Goal: Feedback & Contribution: Leave review/rating

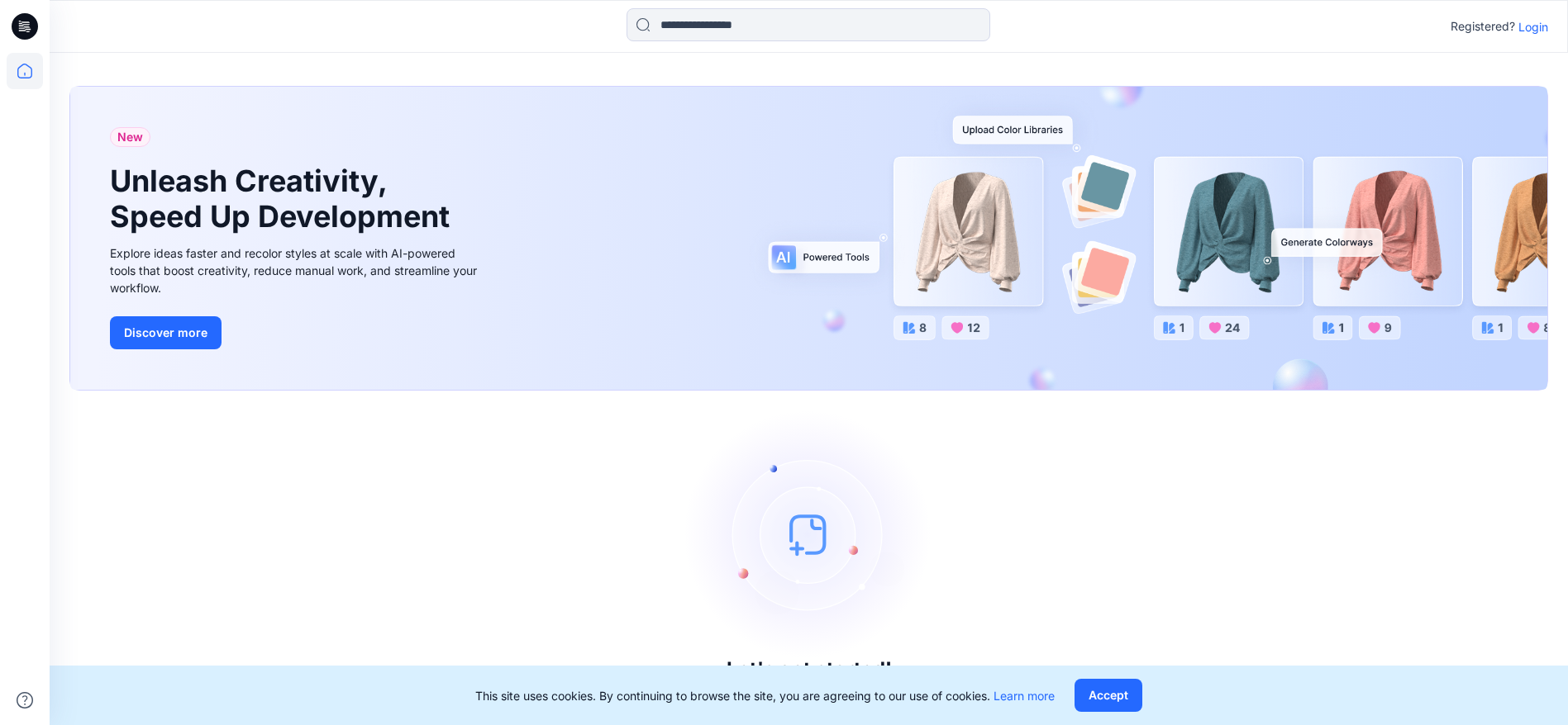
scroll to position [3, 0]
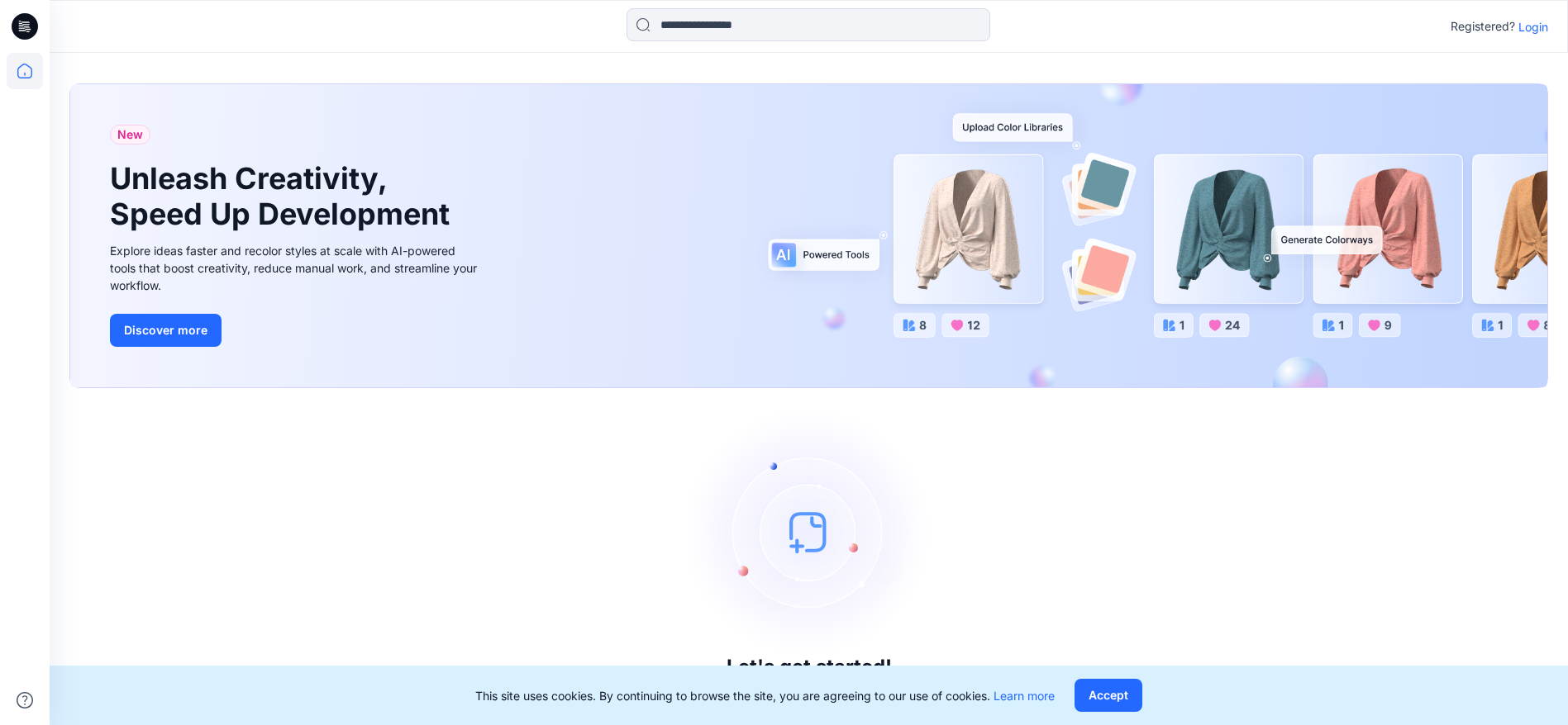
click at [1532, 29] on p "Login" at bounding box center [1532, 27] width 30 height 17
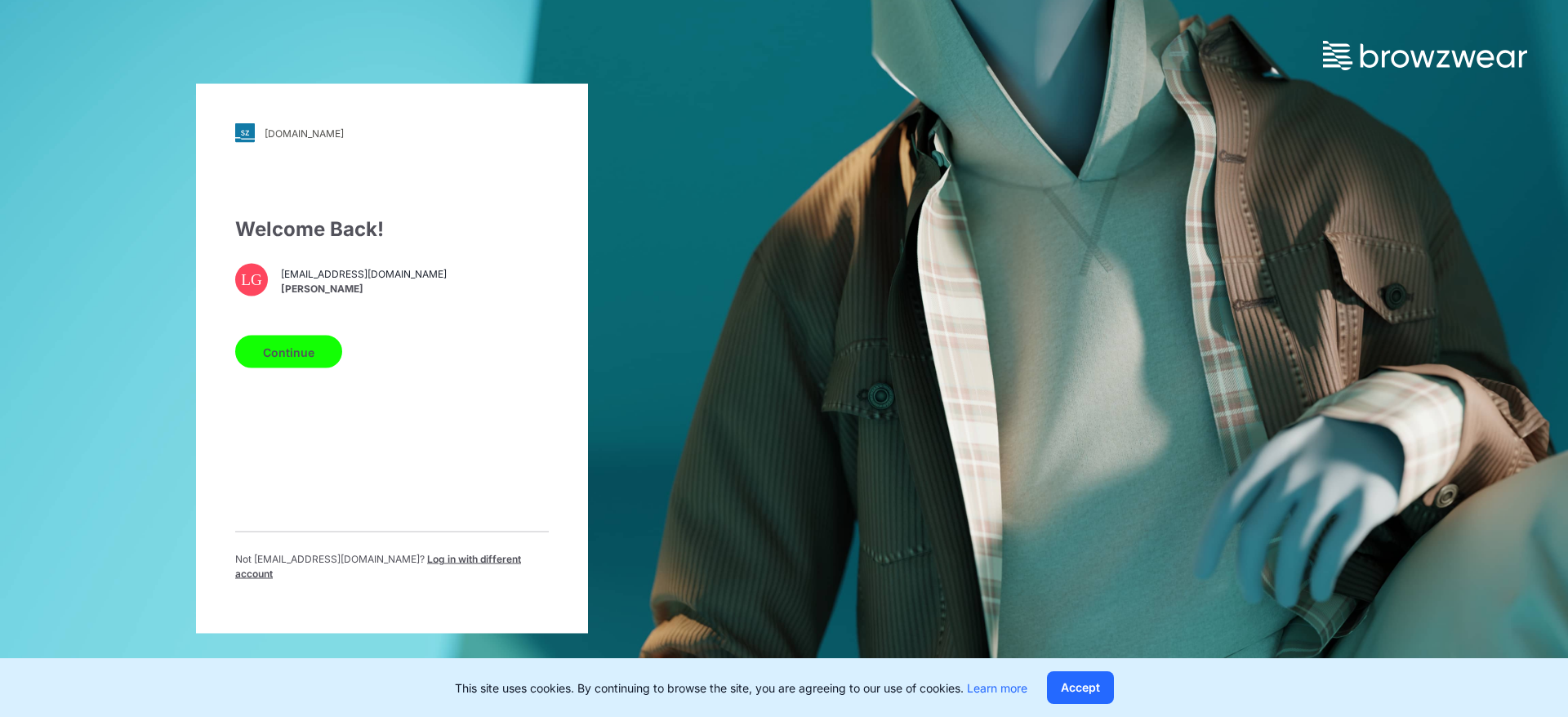
click at [293, 359] on button "Continue" at bounding box center [289, 352] width 107 height 33
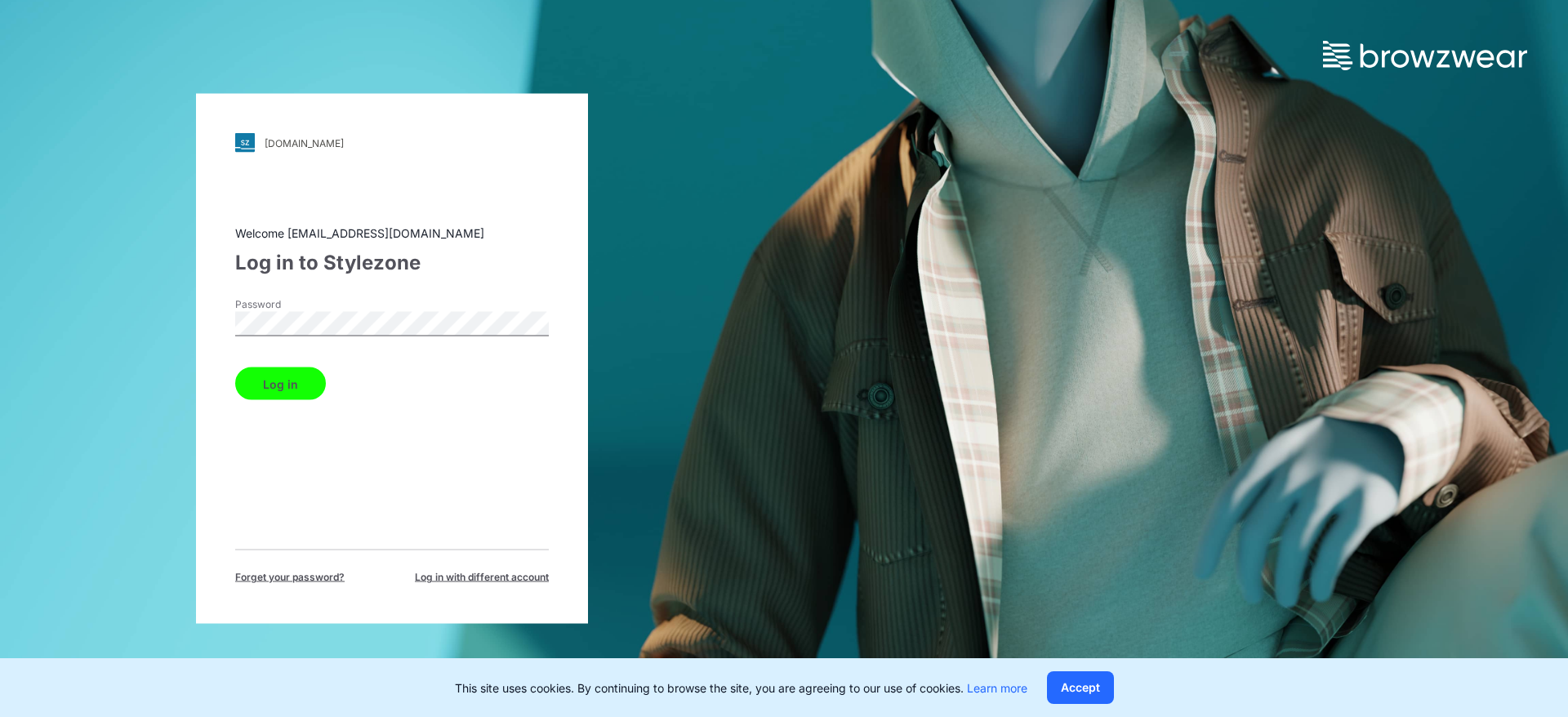
click at [258, 379] on button "Log in" at bounding box center [280, 383] width 91 height 33
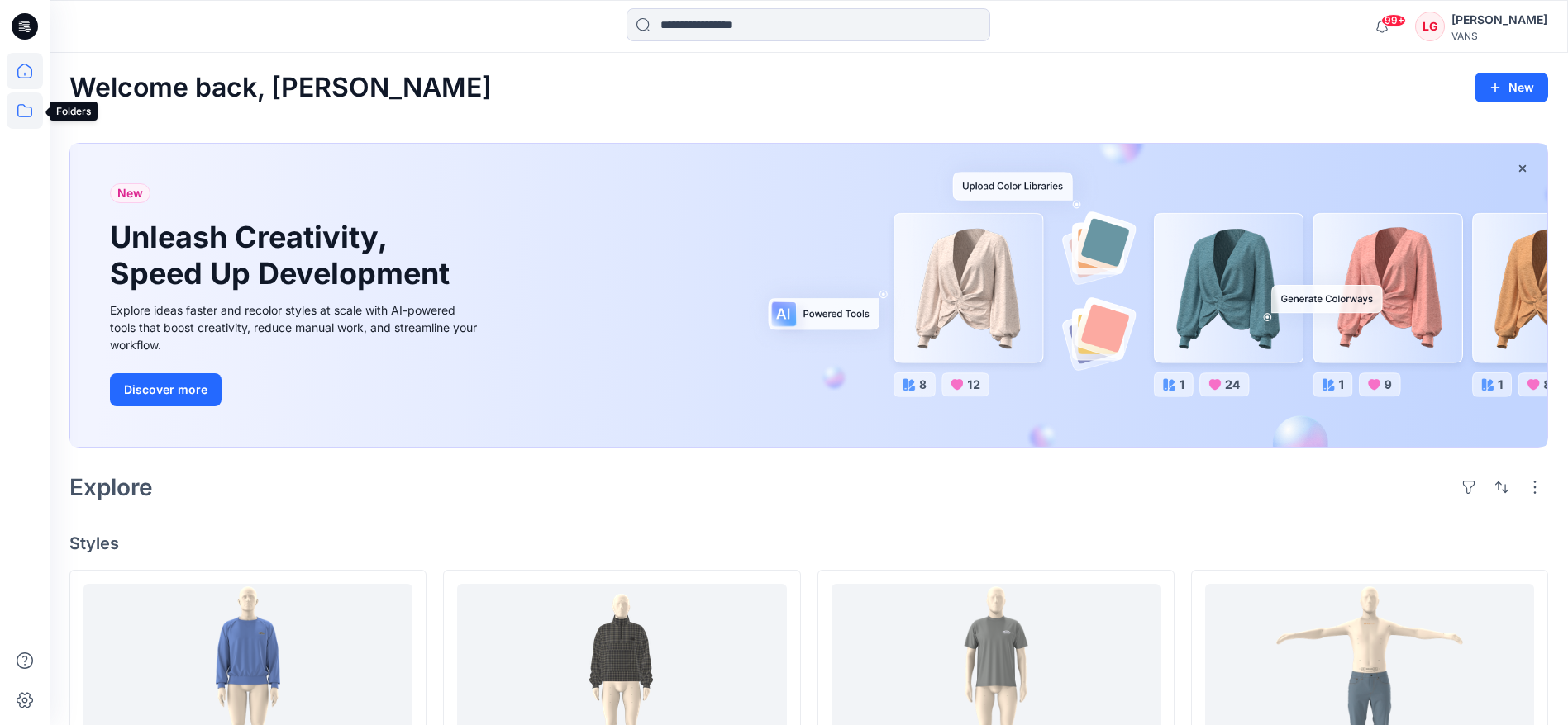
click at [17, 110] on icon at bounding box center [25, 111] width 37 height 37
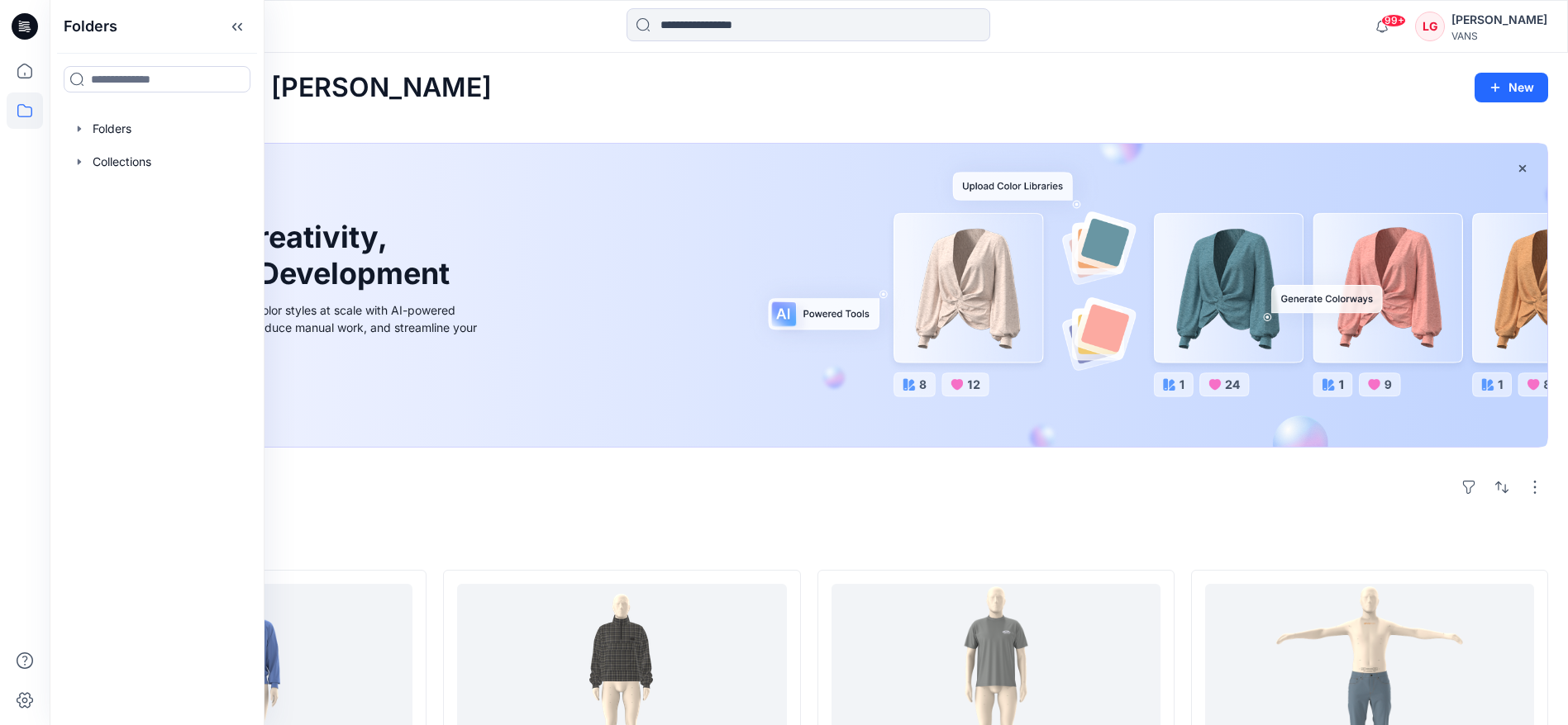
click at [744, 503] on div "Explore" at bounding box center [809, 487] width 1478 height 40
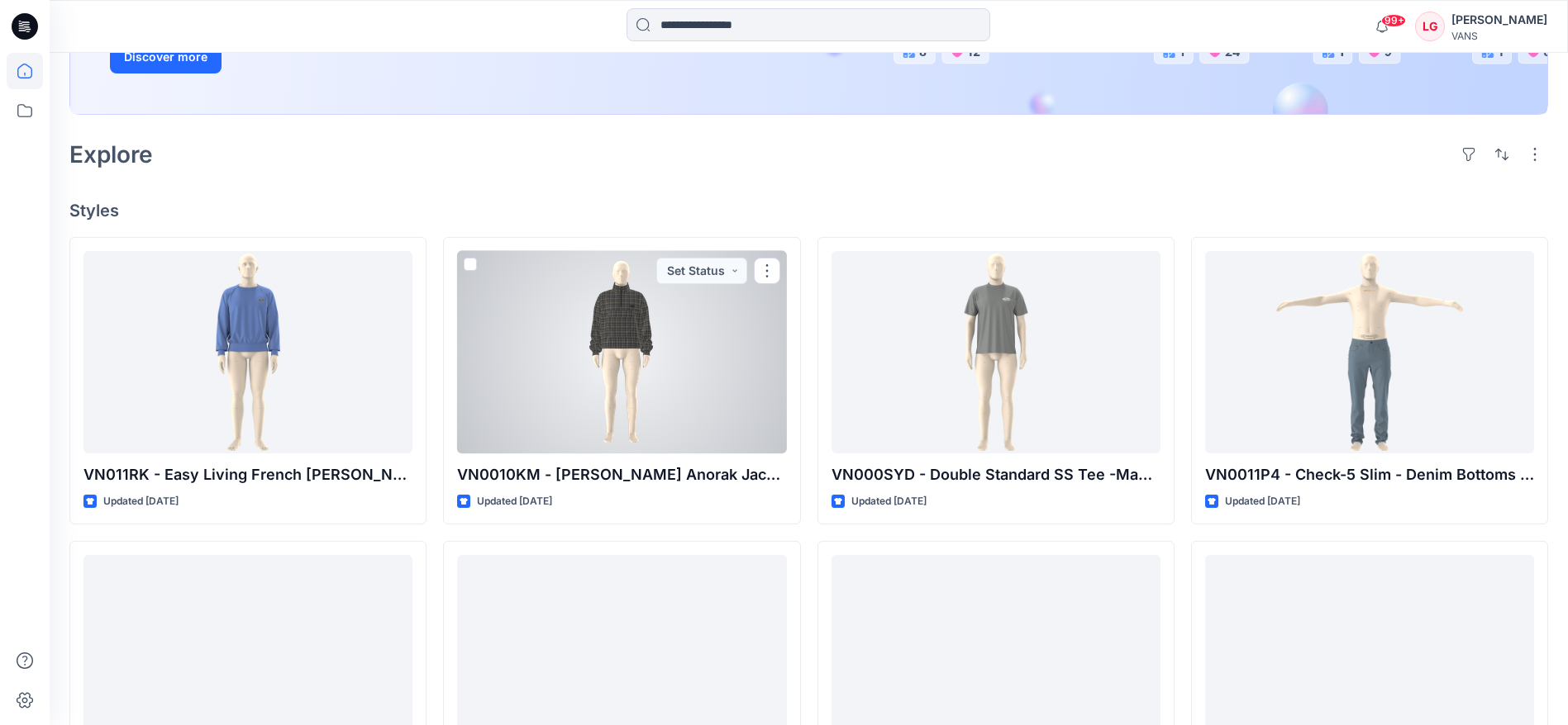
scroll to position [371, 0]
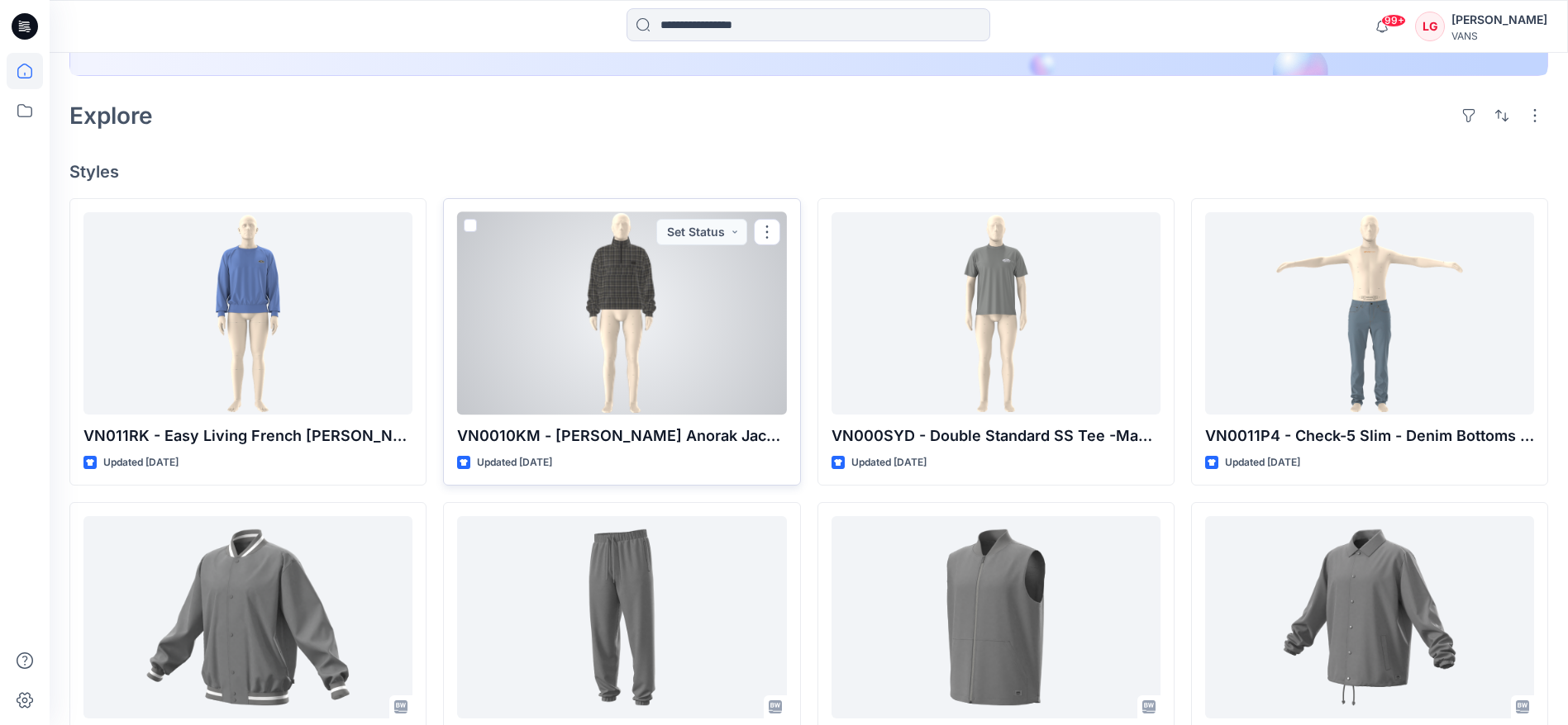
click at [729, 364] on div at bounding box center [621, 313] width 329 height 202
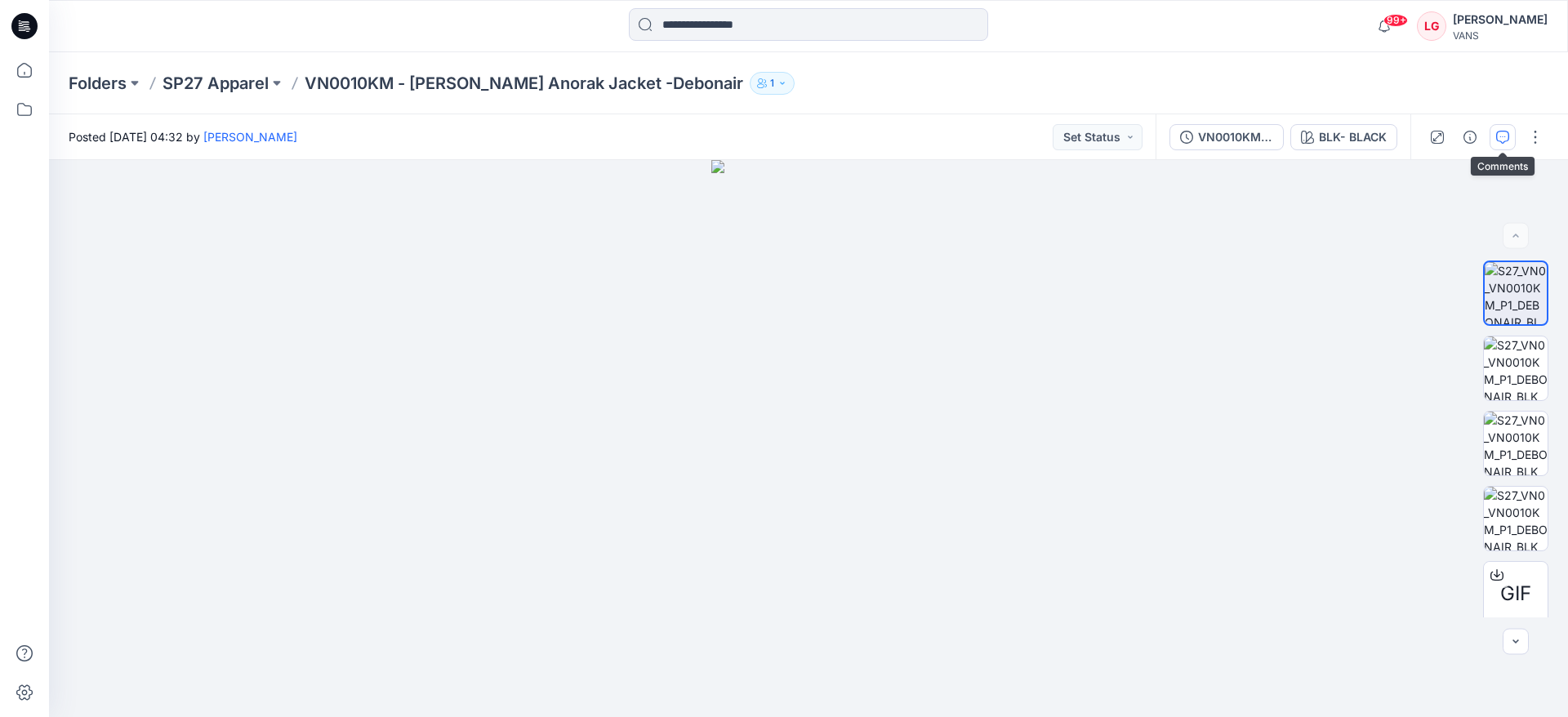
click at [1509, 133] on icon "button" at bounding box center [1503, 138] width 13 height 13
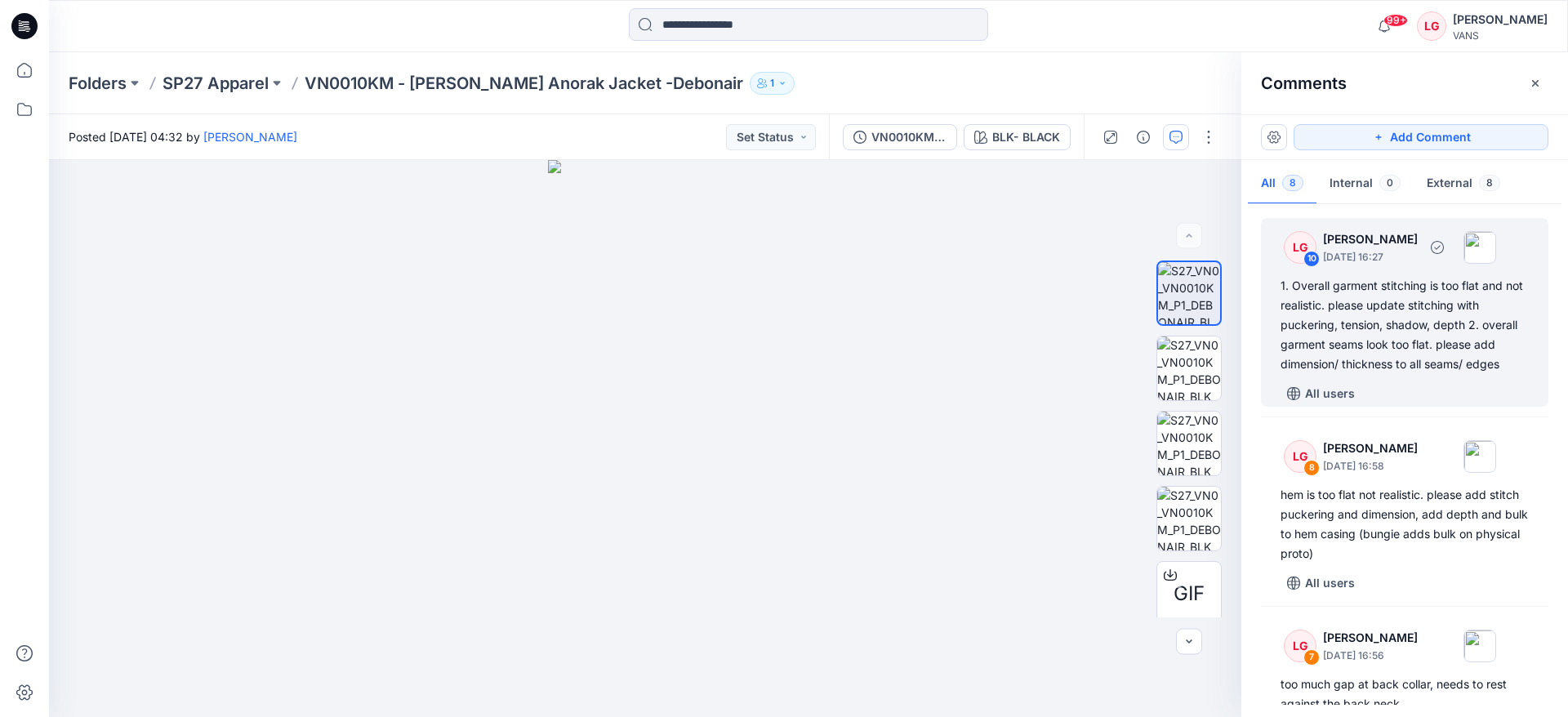
scroll to position [122, 0]
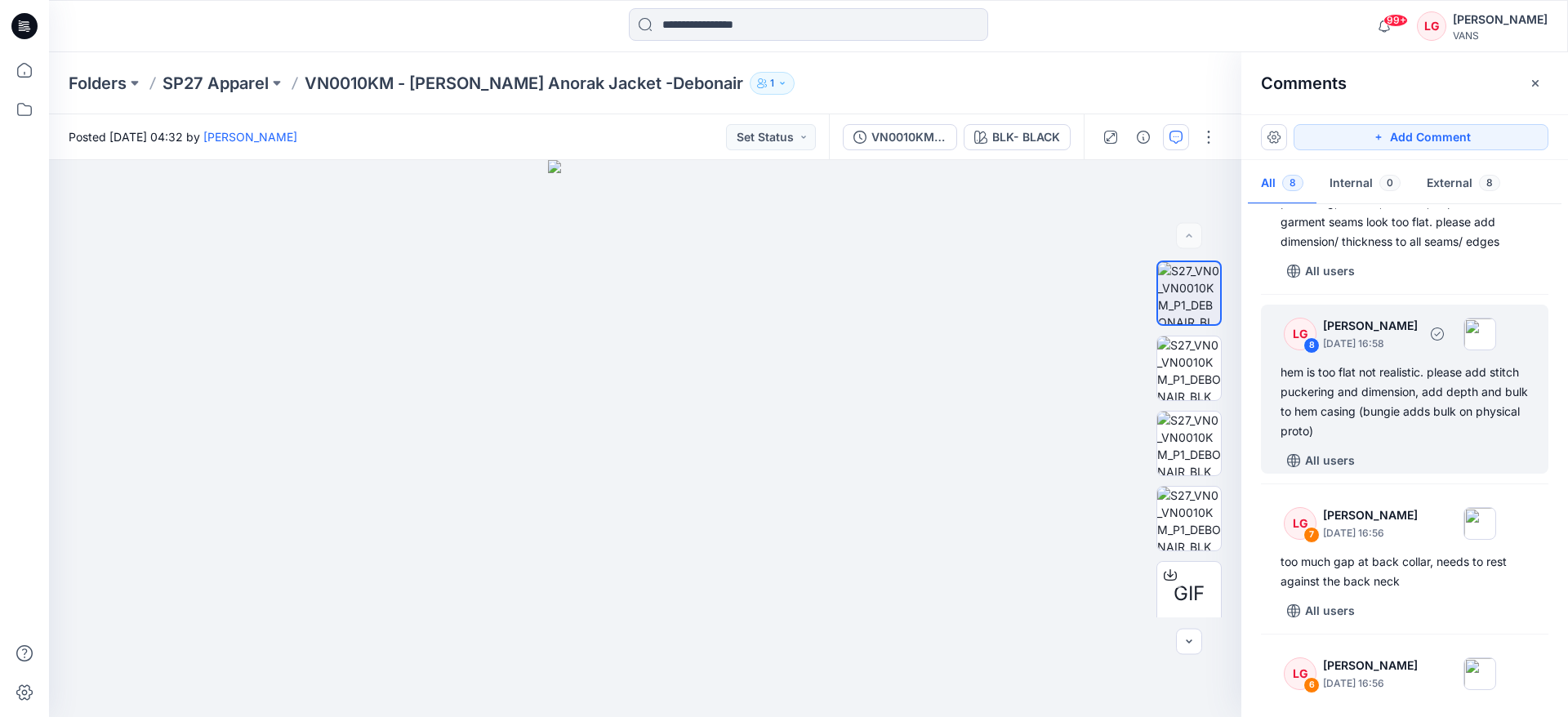
click at [1412, 400] on div "hem is too flat not realistic. please add stitch puckering and dimension, add d…" at bounding box center [1405, 402] width 249 height 78
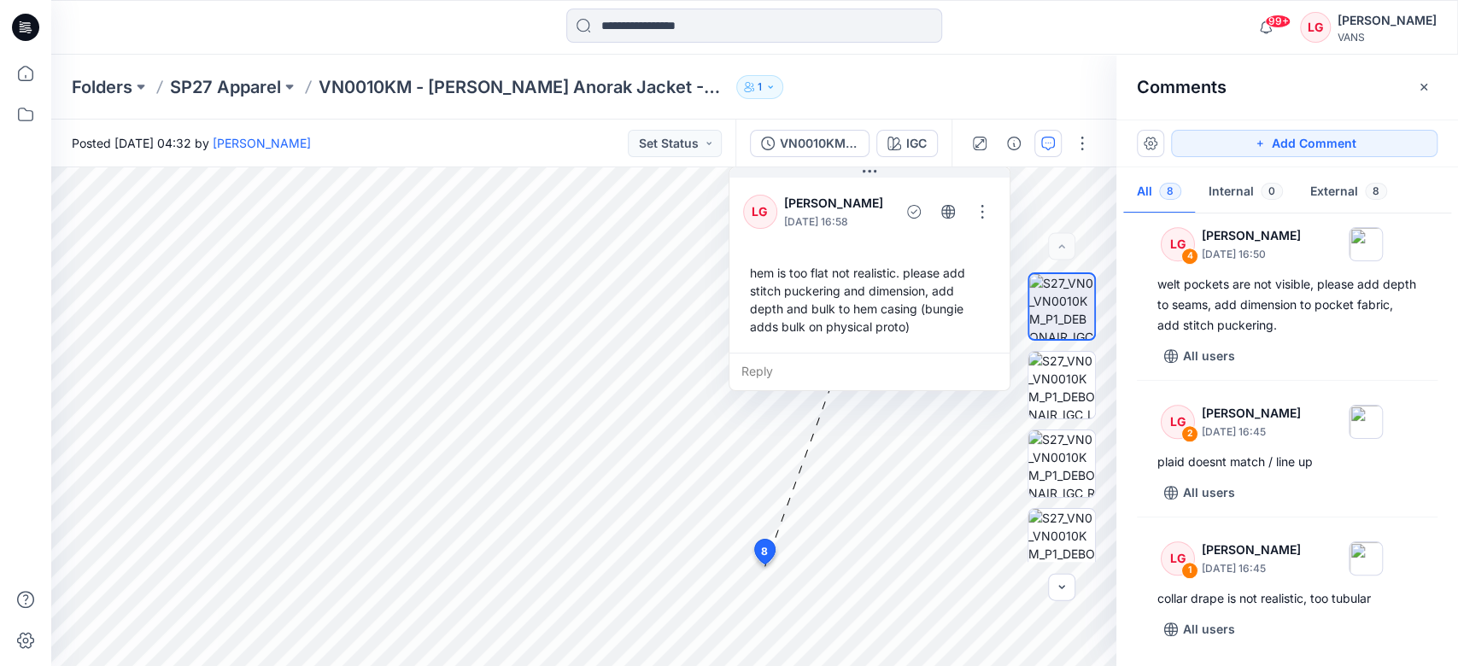
scroll to position [984, 0]
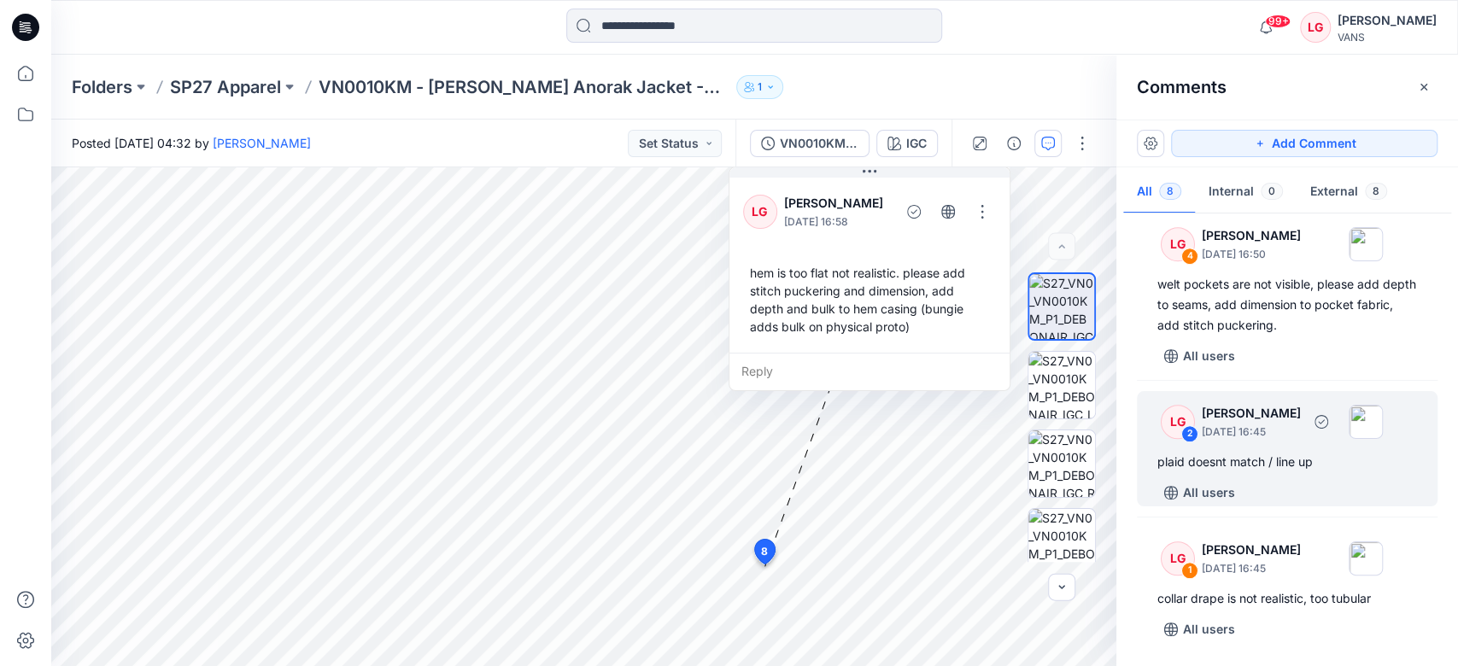
click at [1262, 443] on div "LG 2 [PERSON_NAME] [DATE] 16:45" at bounding box center [1265, 421] width 236 height 47
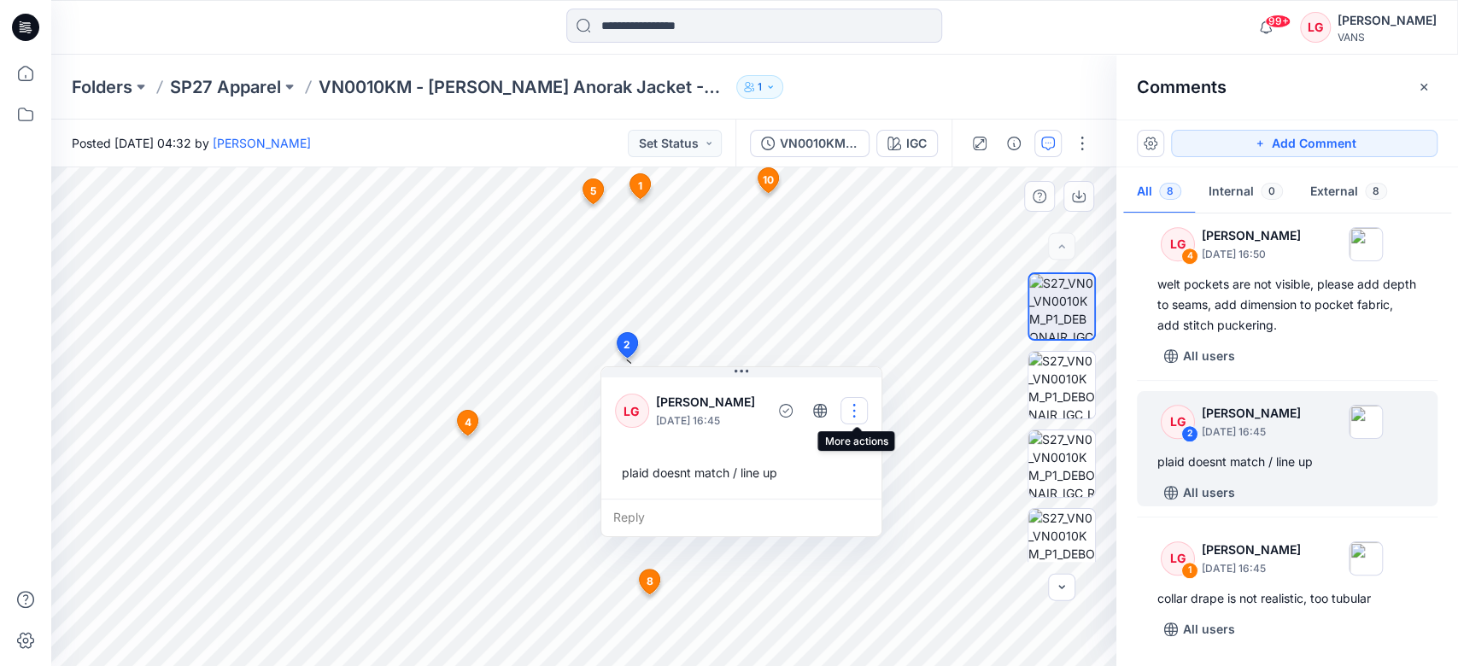
click at [861, 414] on button "button" at bounding box center [854, 410] width 27 height 27
click at [861, 449] on p "Edit comment" at bounding box center [861, 451] width 77 height 18
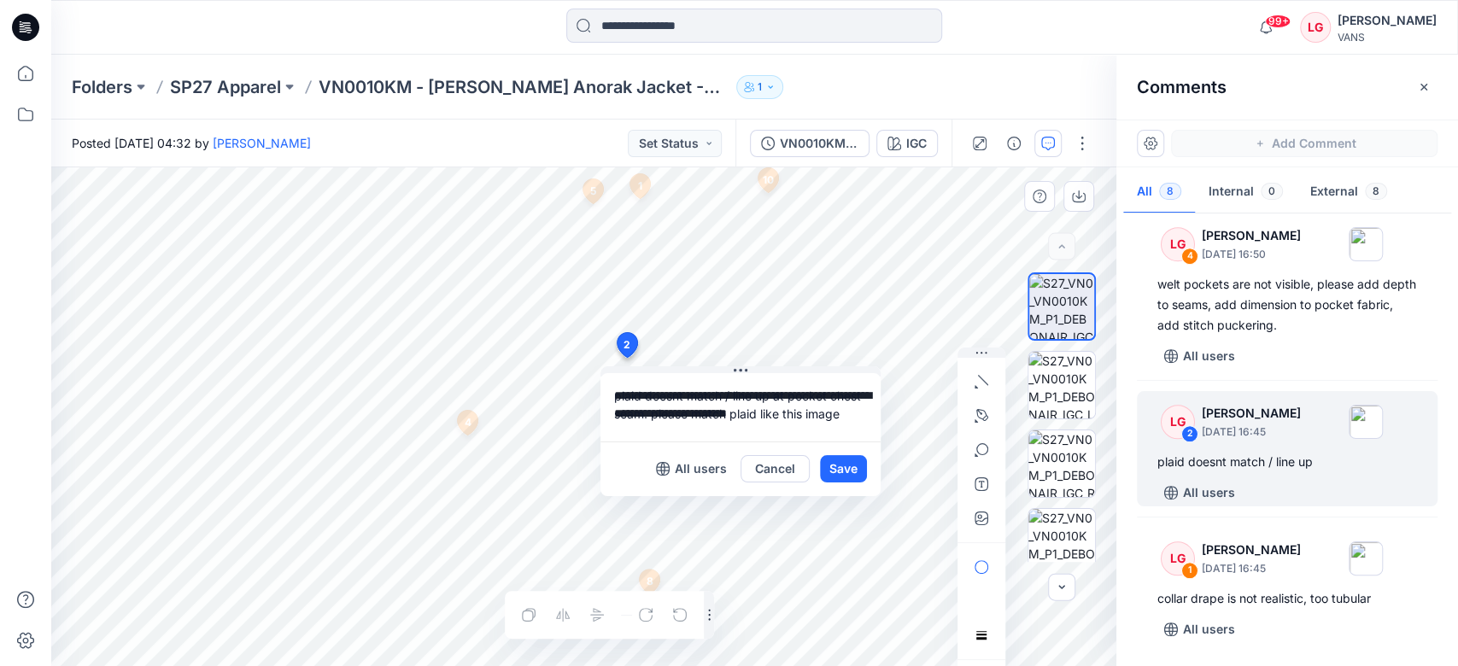
scroll to position [15, 0]
type textarea "**********"
click at [836, 472] on button "Save" at bounding box center [843, 468] width 47 height 27
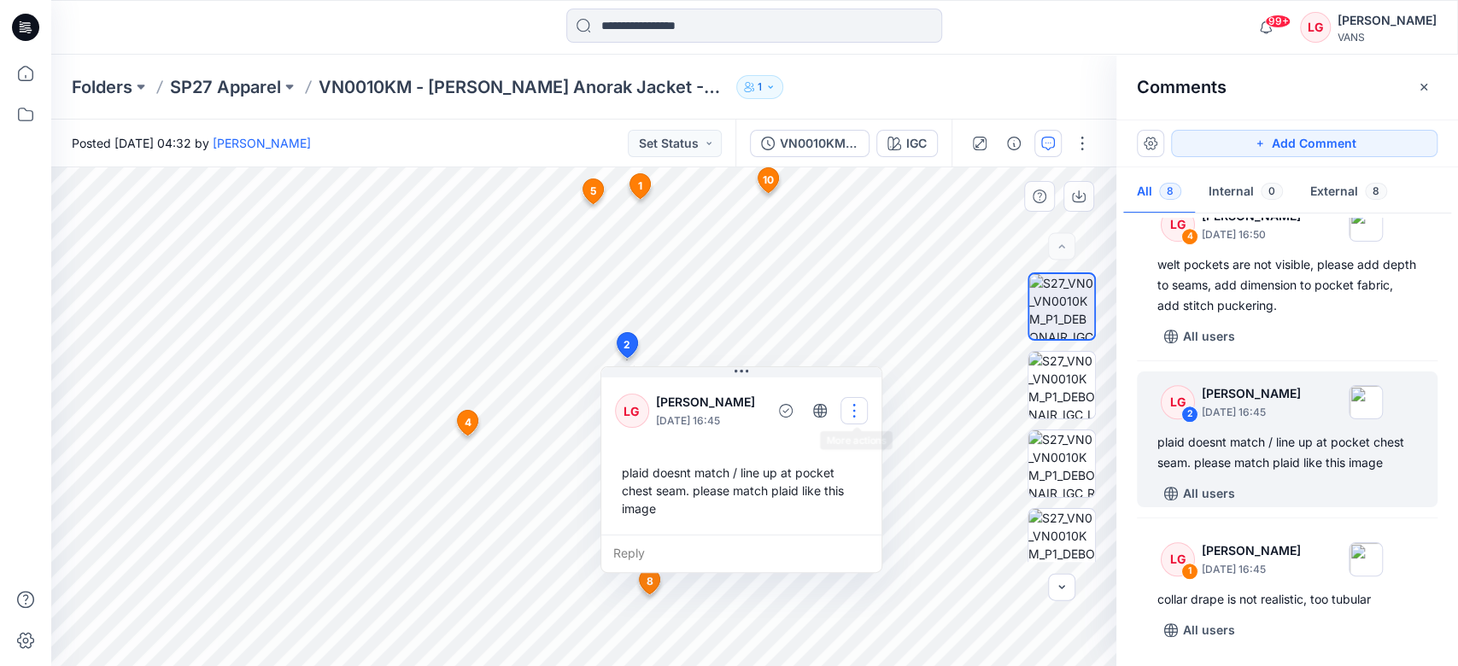
click at [858, 414] on button "button" at bounding box center [854, 410] width 27 height 27
click at [868, 453] on p "Edit comment" at bounding box center [861, 451] width 77 height 18
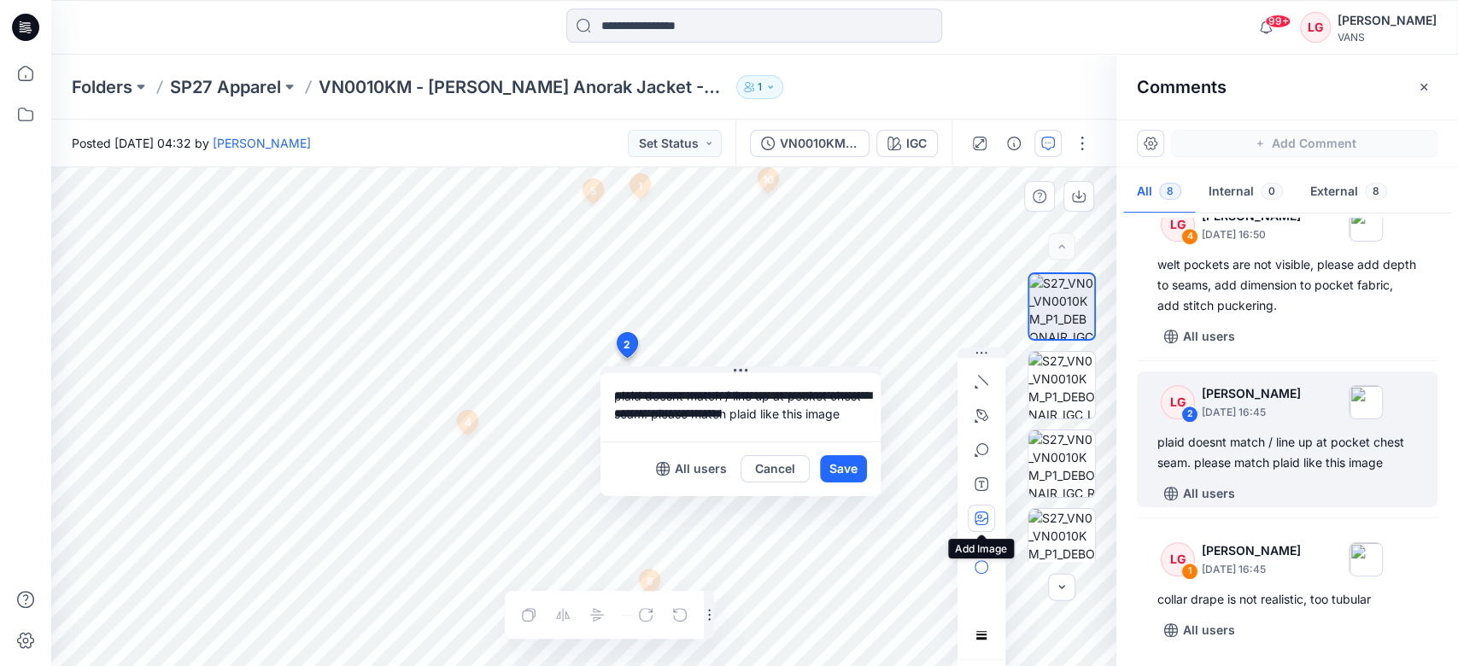
click at [977, 515] on icon "button" at bounding box center [982, 519] width 14 height 14
type input"] "**********"
click at [986, 386] on icon "button" at bounding box center [982, 382] width 14 height 14
click at [919, 376] on icon "button" at bounding box center [924, 378] width 14 height 14
click at [977, 387] on icon "button" at bounding box center [976, 386] width 3 height 3
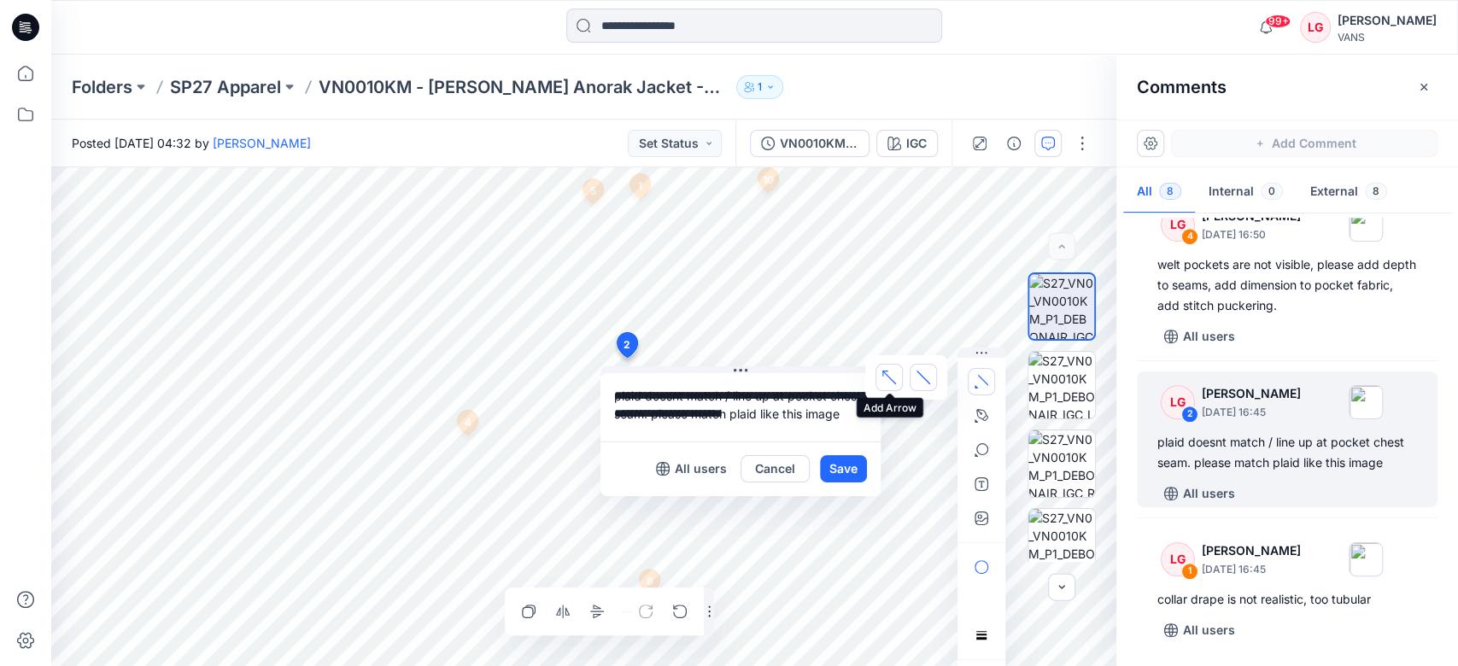
click at [897, 379] on button "button" at bounding box center [889, 377] width 27 height 27
click at [848, 467] on button "Save" at bounding box center [843, 468] width 47 height 27
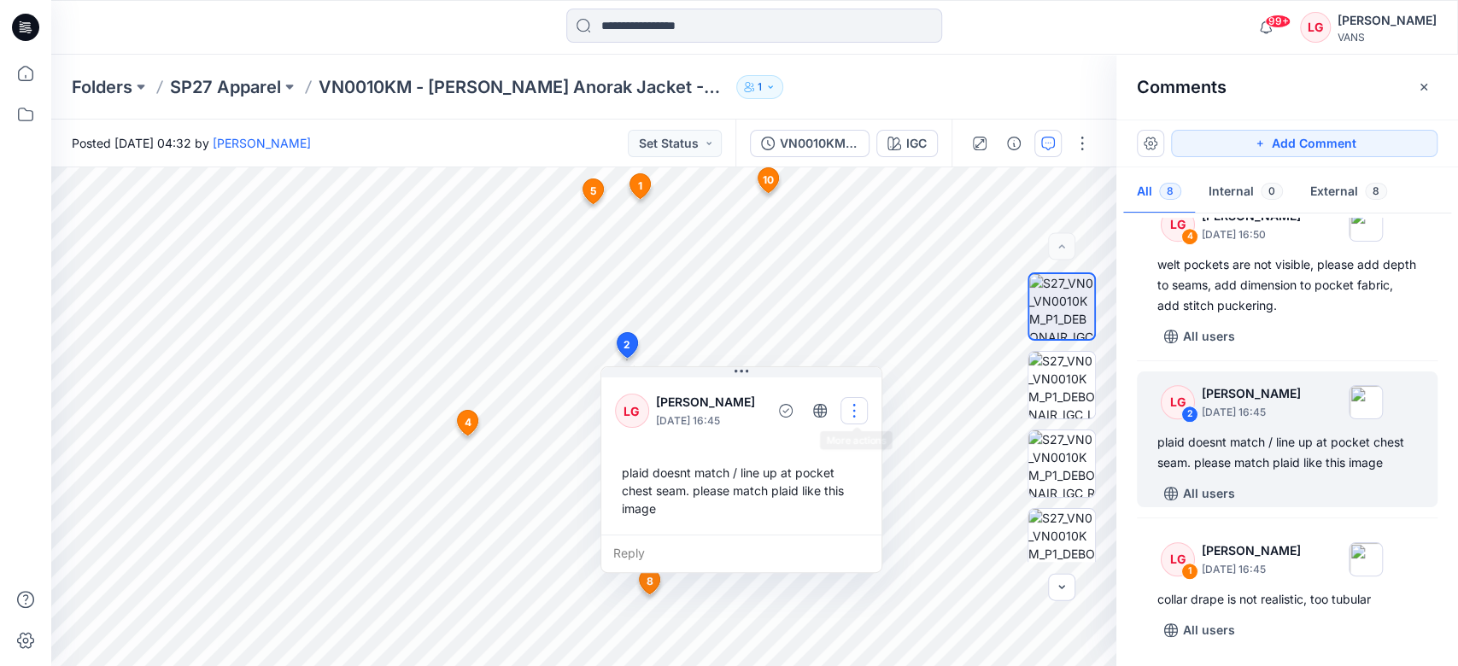
click at [851, 414] on button "button" at bounding box center [854, 410] width 27 height 27
click at [733, 519] on div "plaid doesnt match / line up at pocket chest seam. please match plaid like this…" at bounding box center [741, 490] width 253 height 67
click at [818, 488] on div "plaid doesnt match / line up at pocket chest seam. please match plaid like this…" at bounding box center [741, 490] width 253 height 67
click at [859, 413] on button "button" at bounding box center [854, 410] width 27 height 27
click at [866, 445] on p "Edit comment" at bounding box center [861, 451] width 77 height 18
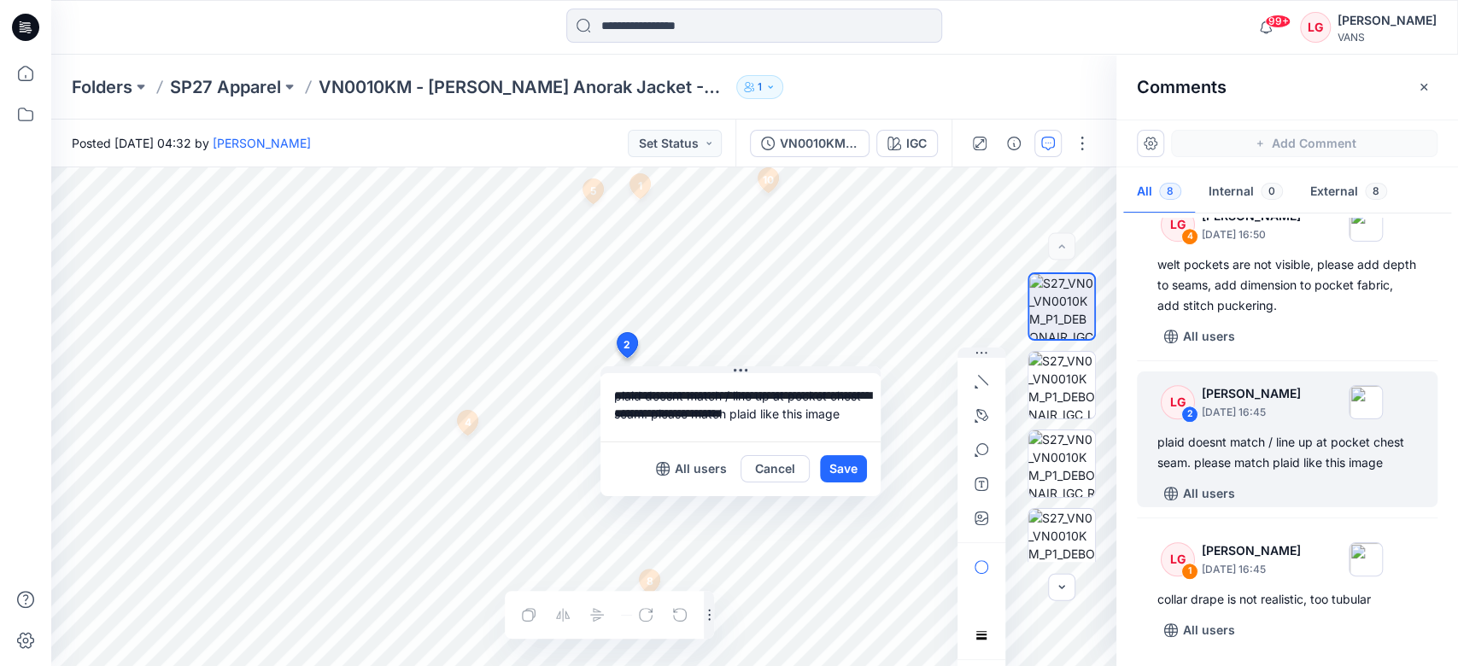
click at [828, 396] on textarea "**********" at bounding box center [741, 407] width 280 height 68
click at [666, 428] on textarea "**********" at bounding box center [741, 407] width 280 height 68
drag, startPoint x: 666, startPoint y: 428, endPoint x: 794, endPoint y: 413, distance: 128.2
click at [794, 413] on textarea "**********" at bounding box center [741, 407] width 280 height 68
type textarea "**********"
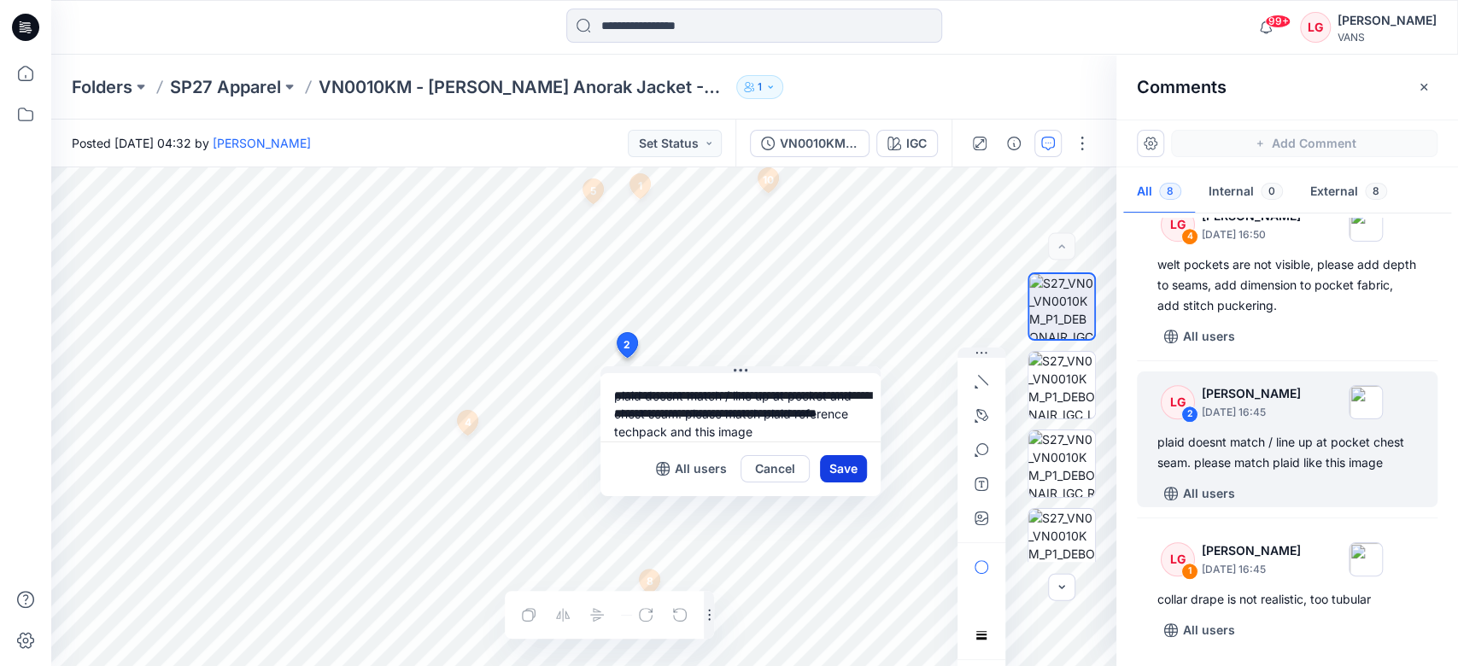
click at [854, 475] on button "Save" at bounding box center [843, 468] width 47 height 27
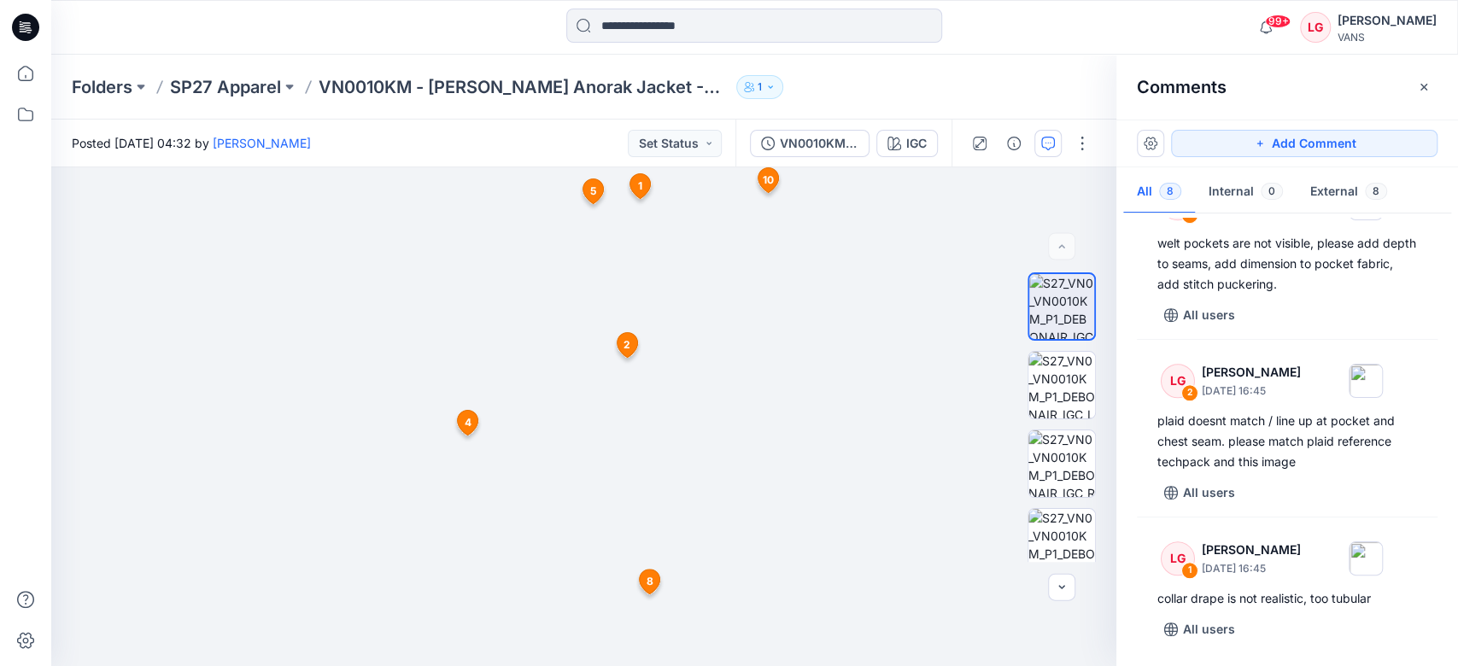
scroll to position [1025, 0]
